Goal: Ask a question

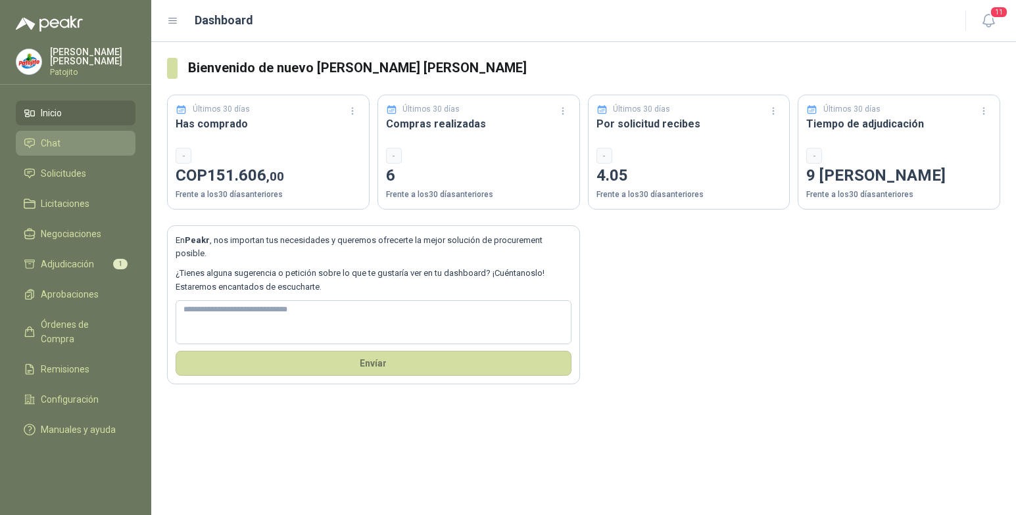
click at [66, 139] on li "Chat" at bounding box center [76, 143] width 104 height 14
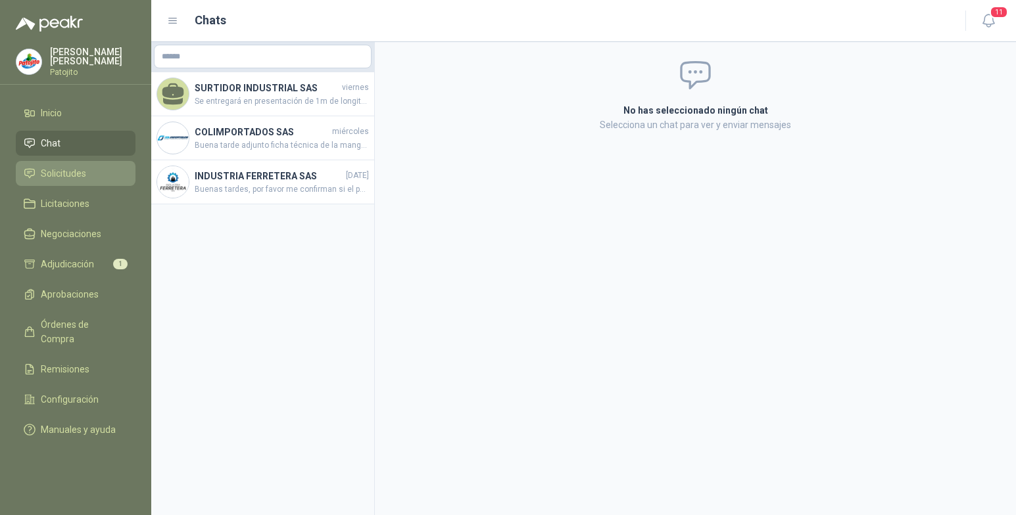
click at [85, 171] on span "Solicitudes" at bounding box center [63, 173] width 45 height 14
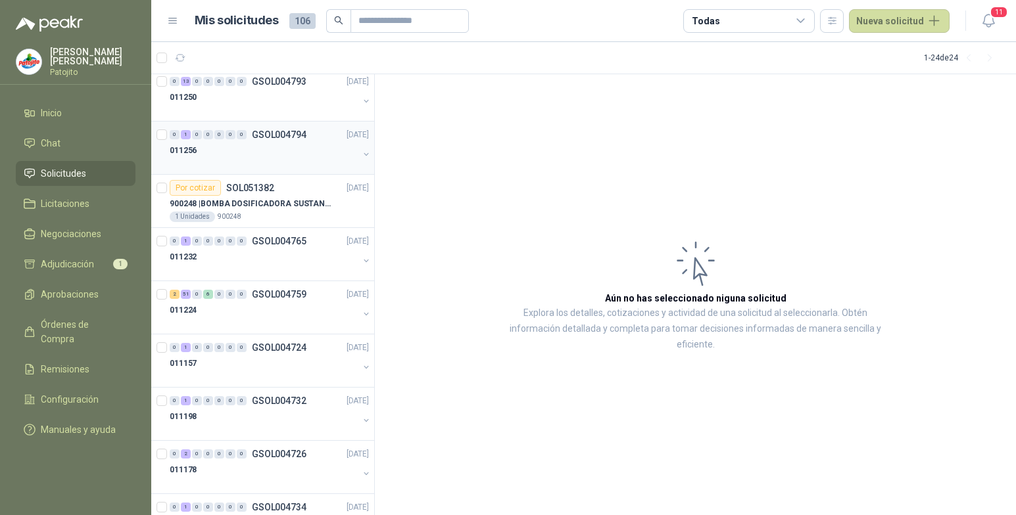
scroll to position [197, 0]
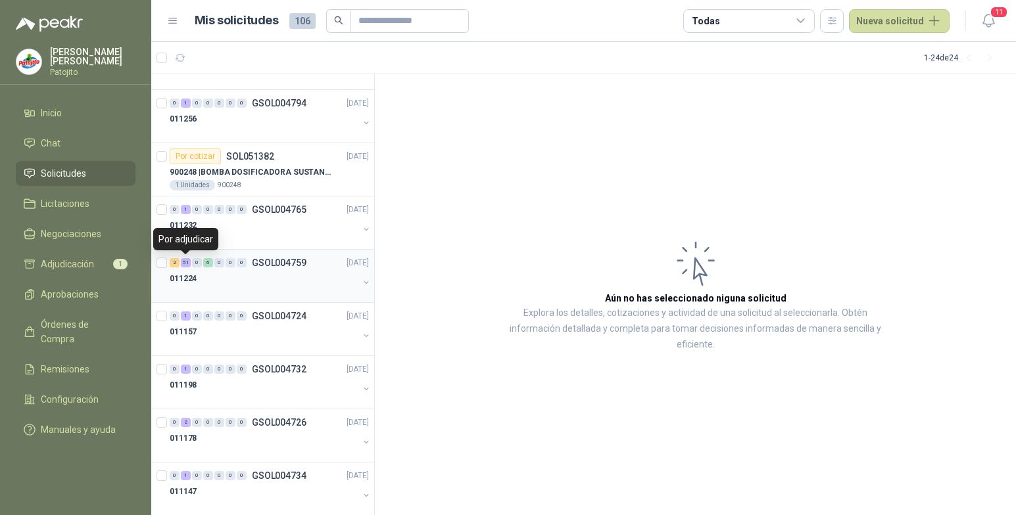
click at [185, 260] on div "51" at bounding box center [186, 262] width 10 height 9
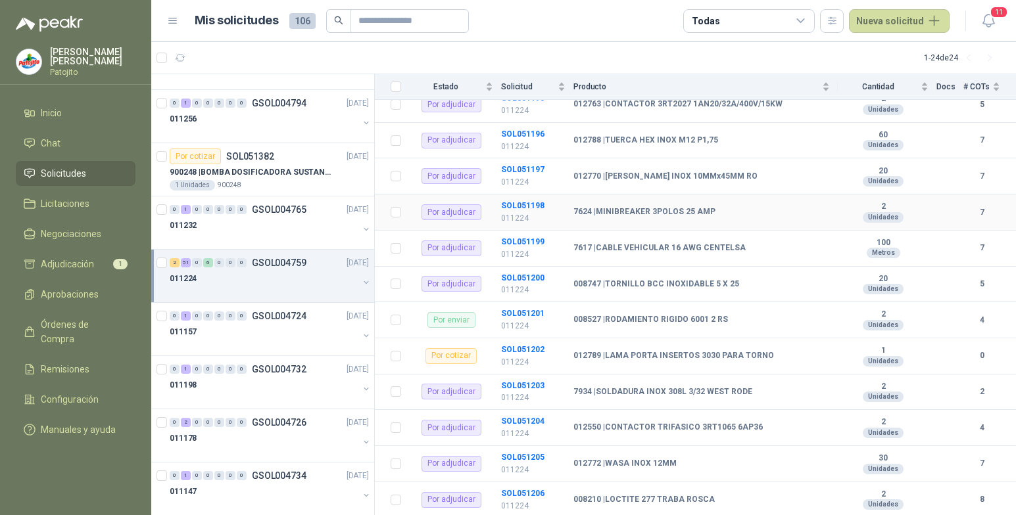
scroll to position [1841, 0]
